Goal: Register for event/course

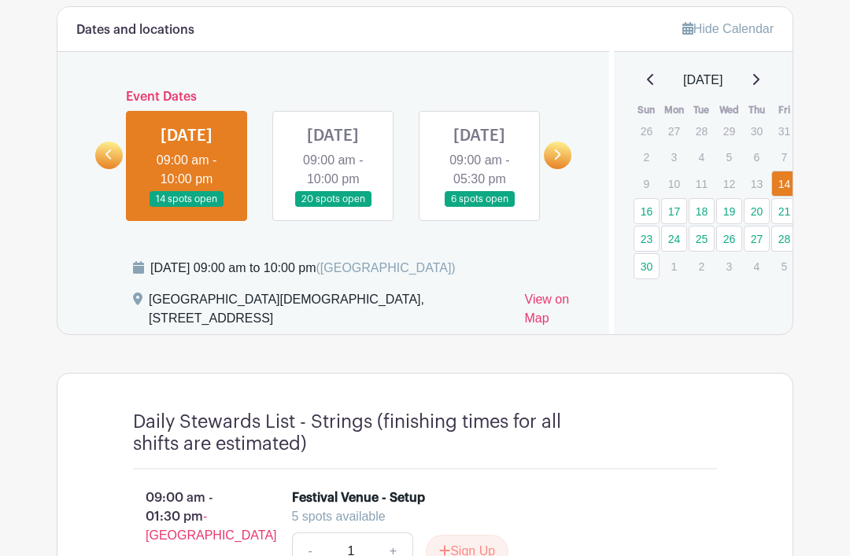
scroll to position [879, 0]
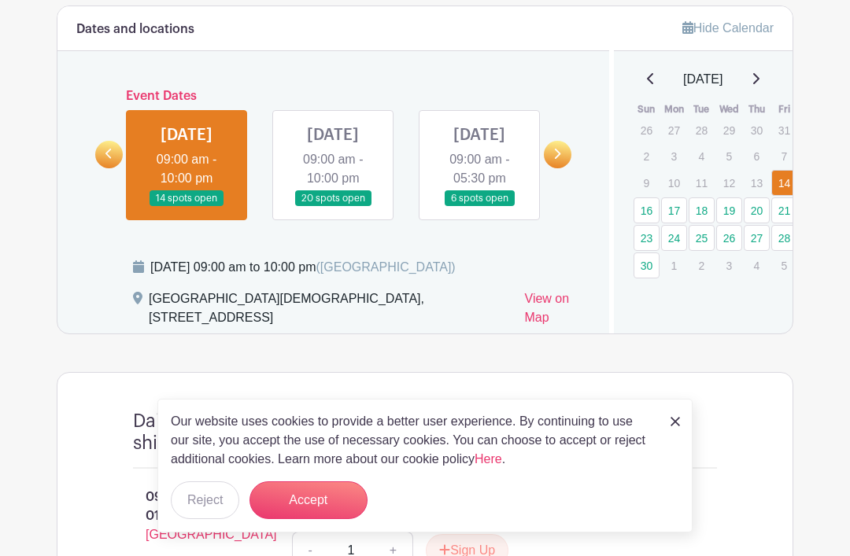
click at [563, 166] on link at bounding box center [558, 155] width 28 height 28
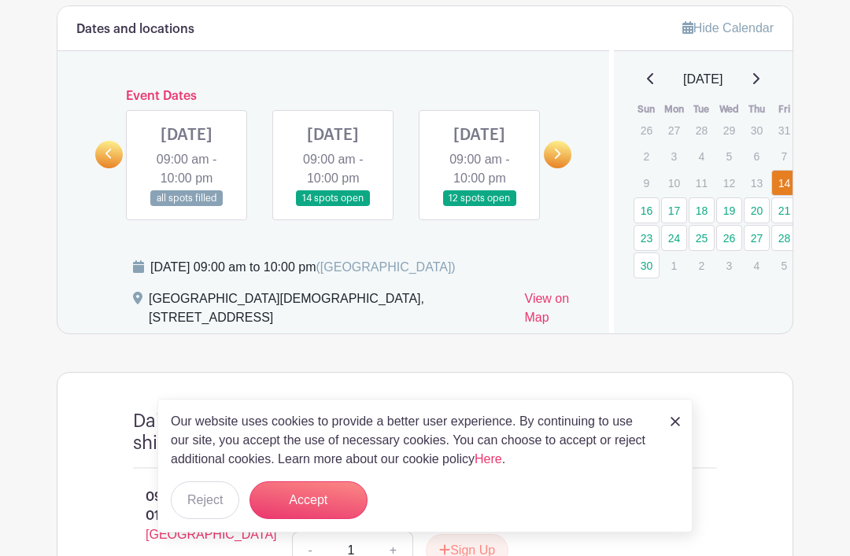
click at [563, 164] on link at bounding box center [558, 155] width 28 height 28
click at [560, 160] on icon at bounding box center [556, 154] width 7 height 12
click at [566, 166] on link at bounding box center [558, 155] width 28 height 28
click at [333, 207] on link at bounding box center [333, 207] width 0 height 0
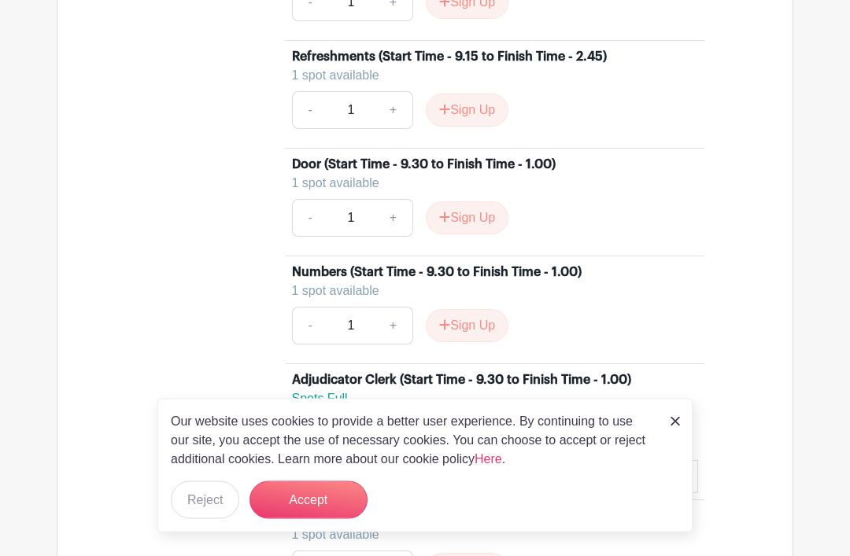
scroll to position [1523, 0]
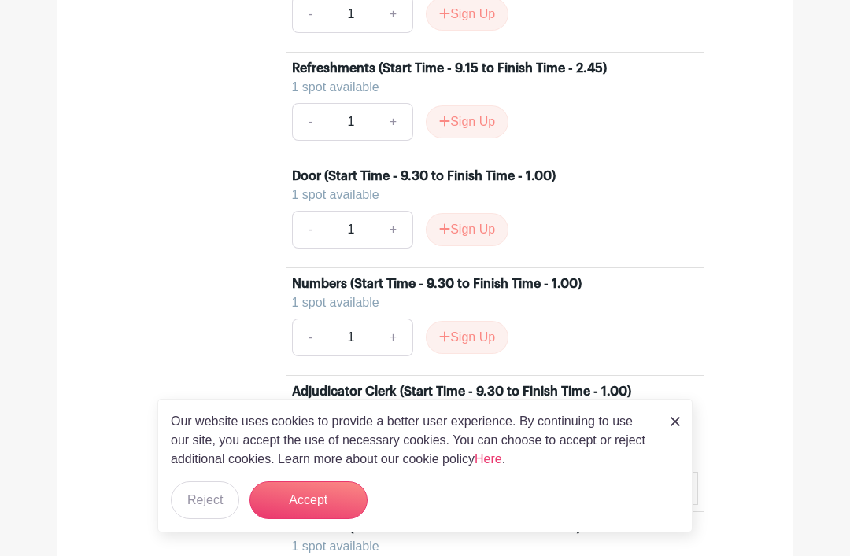
click at [308, 519] on button "Accept" at bounding box center [308, 501] width 118 height 38
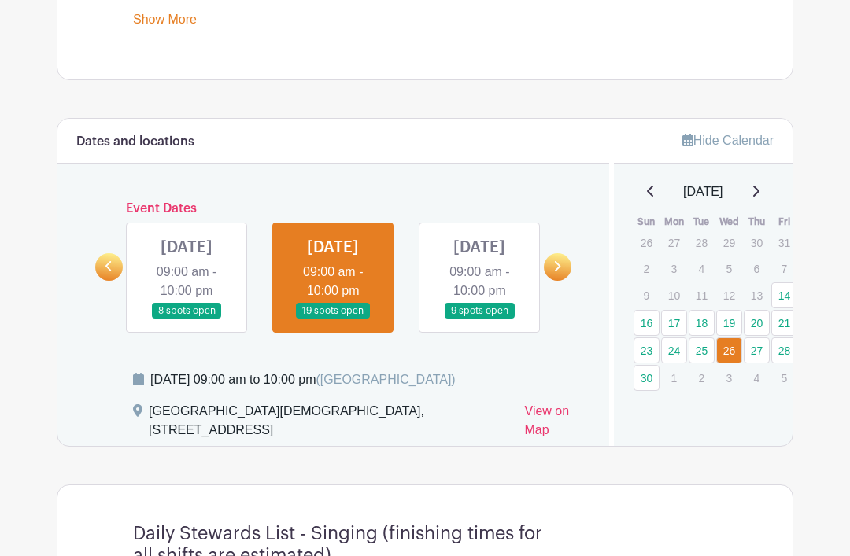
scroll to position [769, 0]
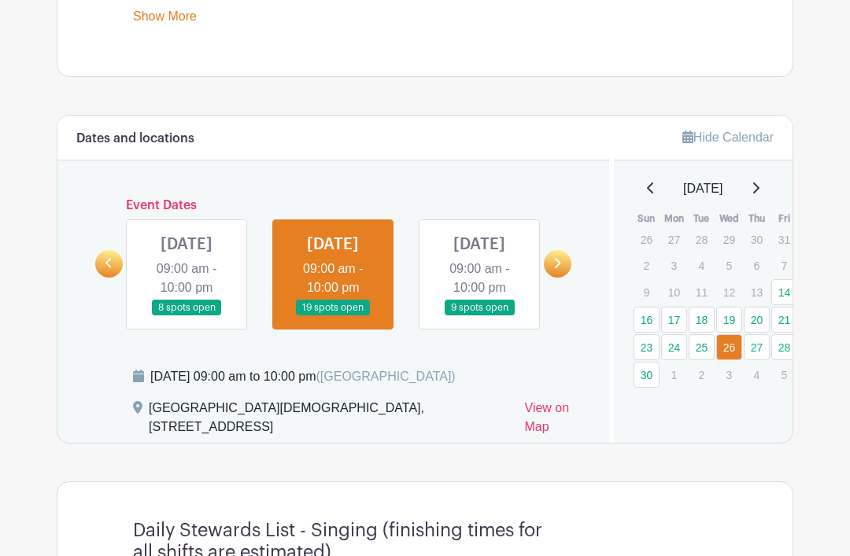
click at [479, 317] on link at bounding box center [479, 317] width 0 height 0
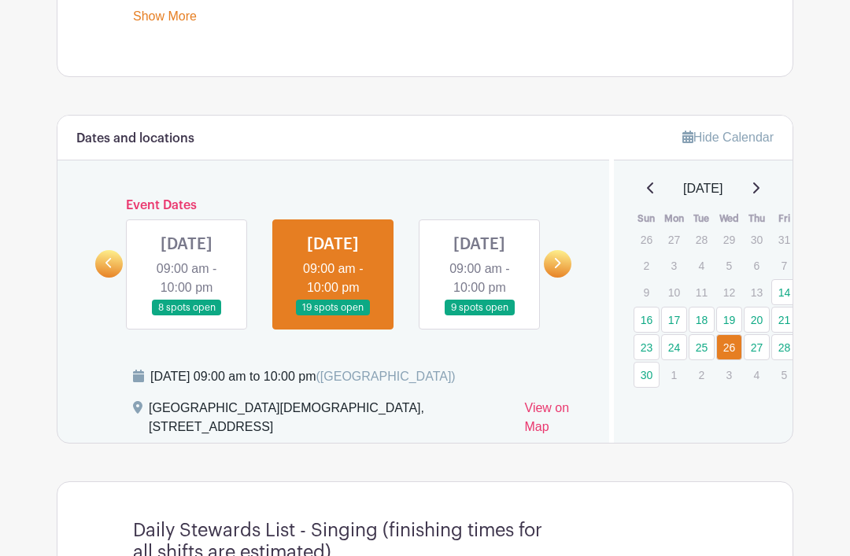
scroll to position [769, 0]
click at [479, 316] on link at bounding box center [479, 316] width 0 height 0
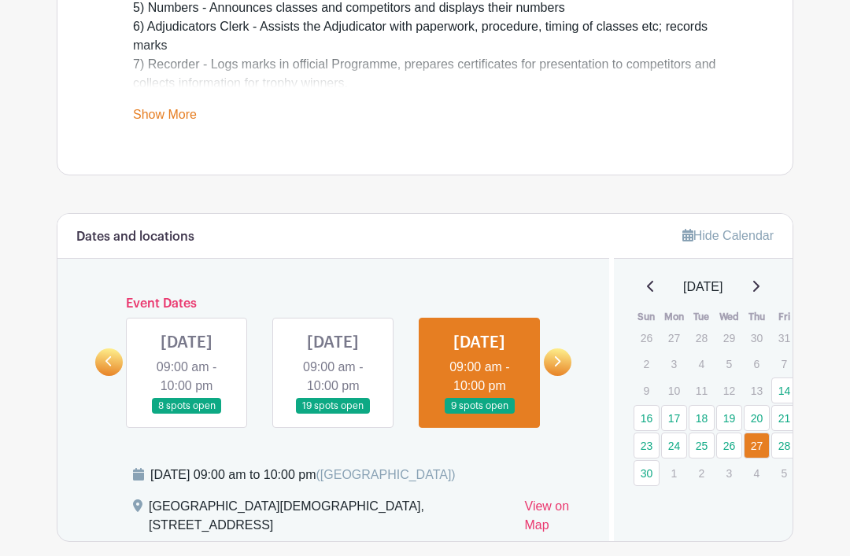
scroll to position [690, 0]
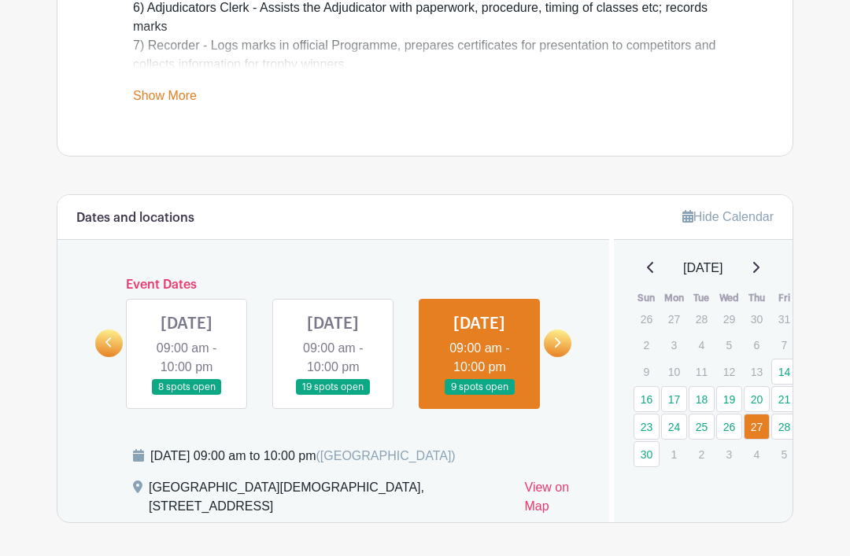
click at [115, 352] on link at bounding box center [109, 344] width 28 height 28
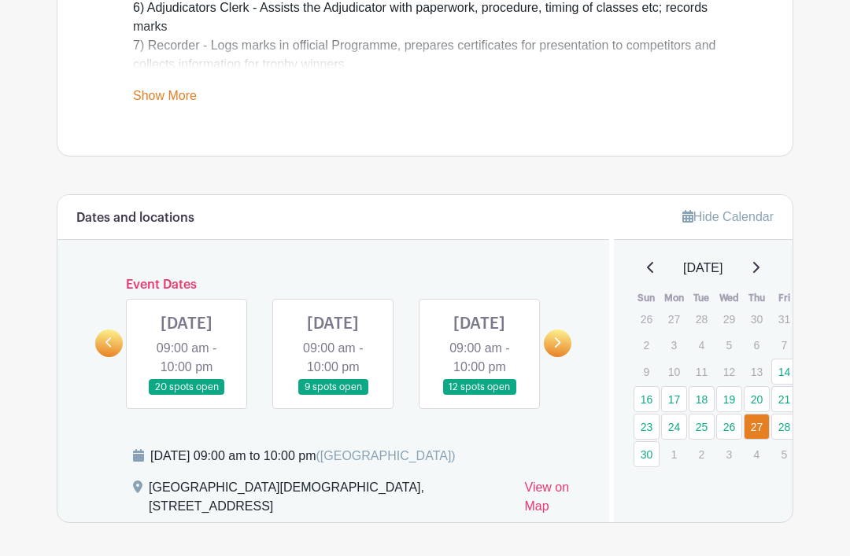
click at [105, 349] on icon at bounding box center [108, 343] width 7 height 12
click at [108, 347] on icon at bounding box center [108, 343] width 7 height 12
click at [479, 396] on link at bounding box center [479, 396] width 0 height 0
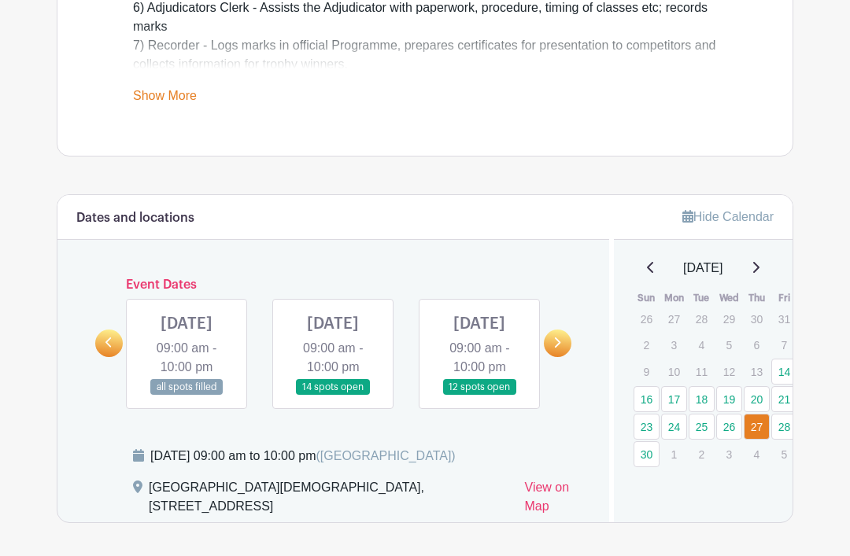
click at [479, 396] on link at bounding box center [479, 396] width 0 height 0
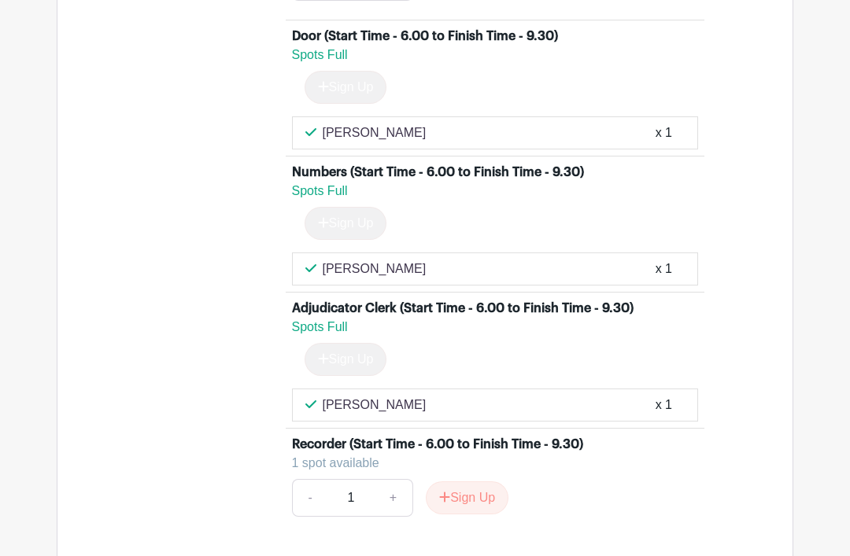
scroll to position [3590, 0]
